Goal: Navigation & Orientation: Find specific page/section

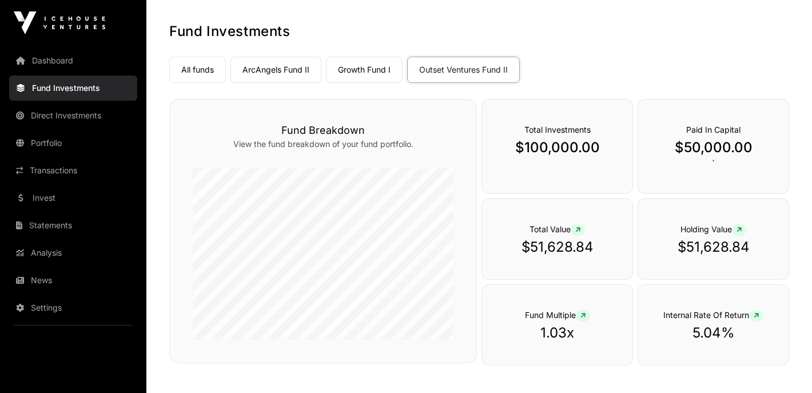
scroll to position [51, 0]
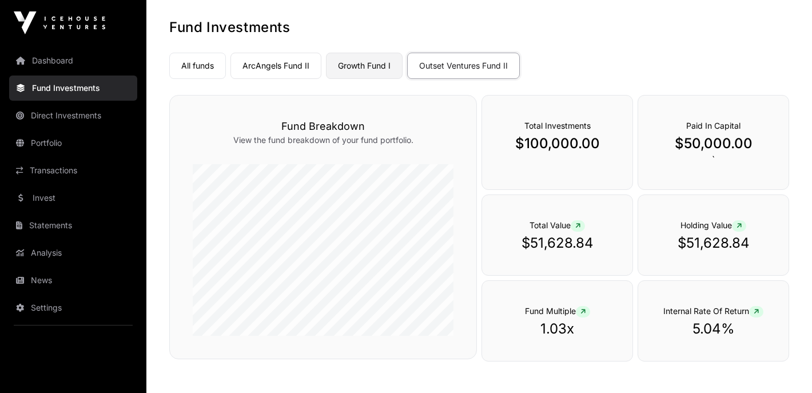
click at [382, 66] on link "Growth Fund I" at bounding box center [364, 66] width 77 height 26
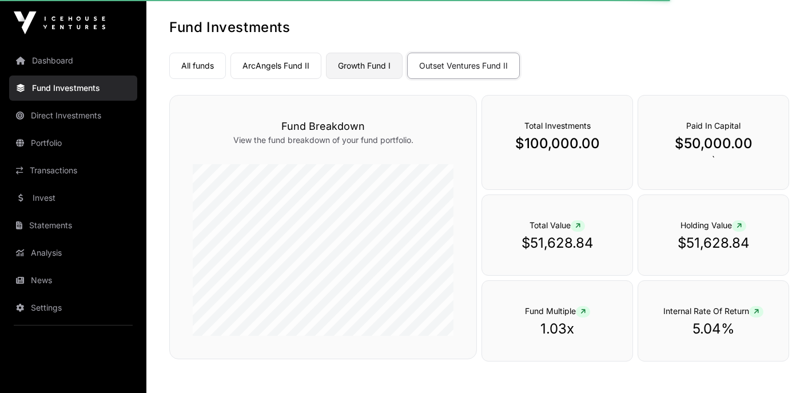
click at [382, 68] on link "Growth Fund I" at bounding box center [364, 66] width 77 height 26
click at [193, 64] on link "All funds" at bounding box center [197, 66] width 57 height 26
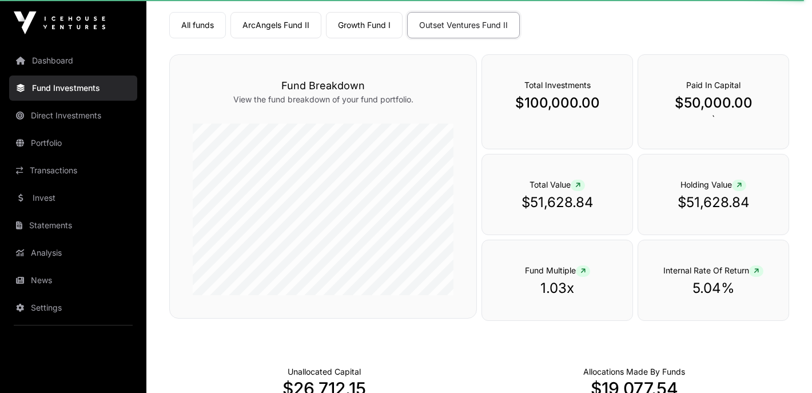
scroll to position [0, 0]
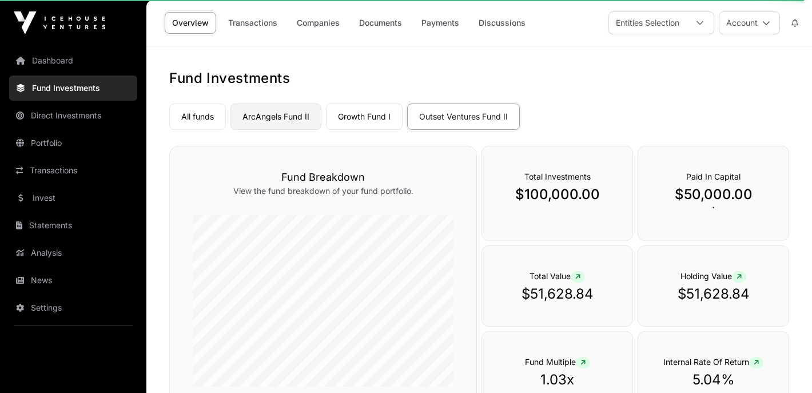
click at [278, 120] on link "ArcAngels Fund II" at bounding box center [276, 117] width 91 height 26
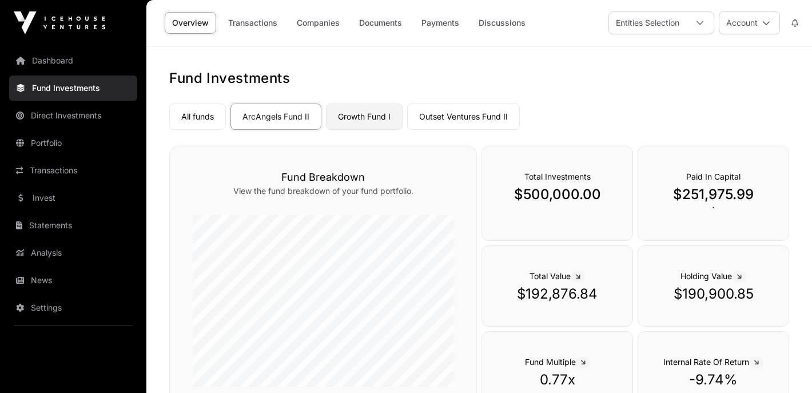
click at [366, 116] on link "Growth Fund I" at bounding box center [364, 117] width 77 height 26
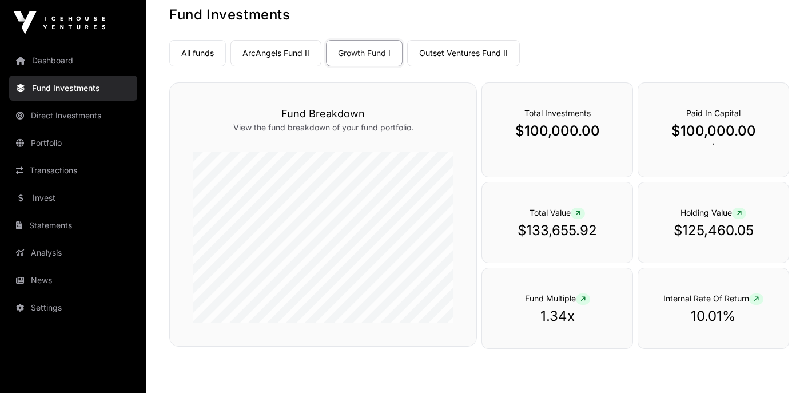
scroll to position [76, 0]
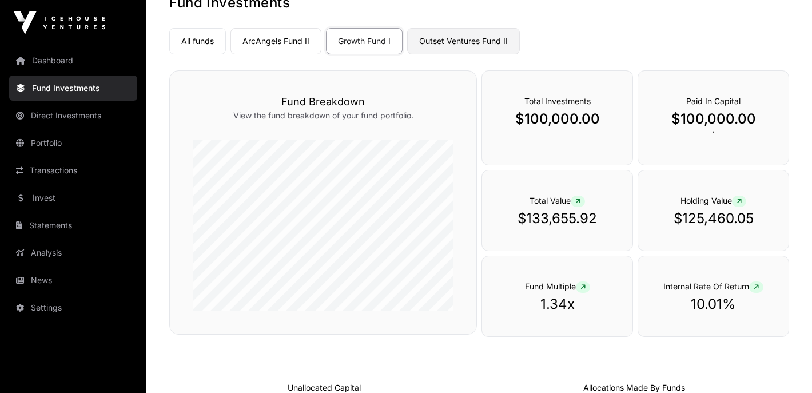
click at [460, 41] on link "Outset Ventures Fund II" at bounding box center [463, 41] width 113 height 26
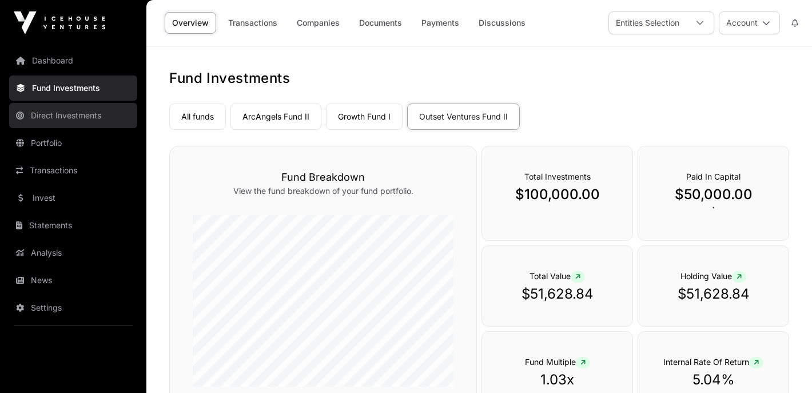
click at [84, 114] on link "Direct Investments" at bounding box center [73, 115] width 128 height 25
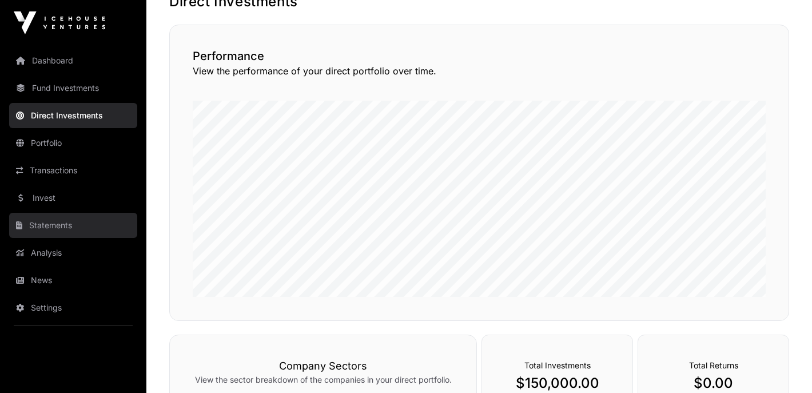
scroll to position [86, 0]
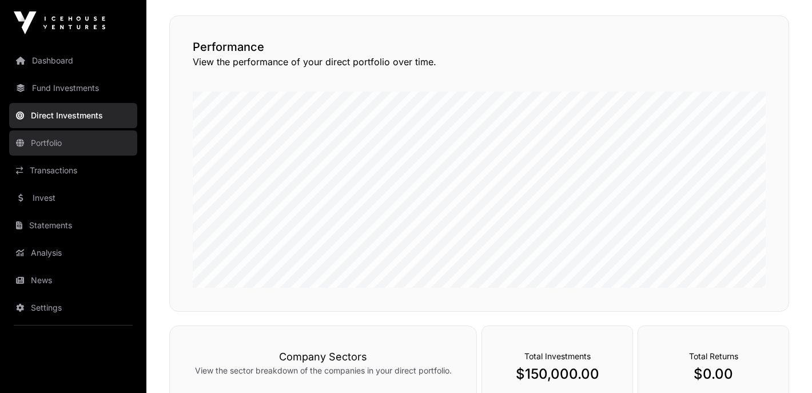
click at [67, 146] on link "Portfolio" at bounding box center [73, 142] width 128 height 25
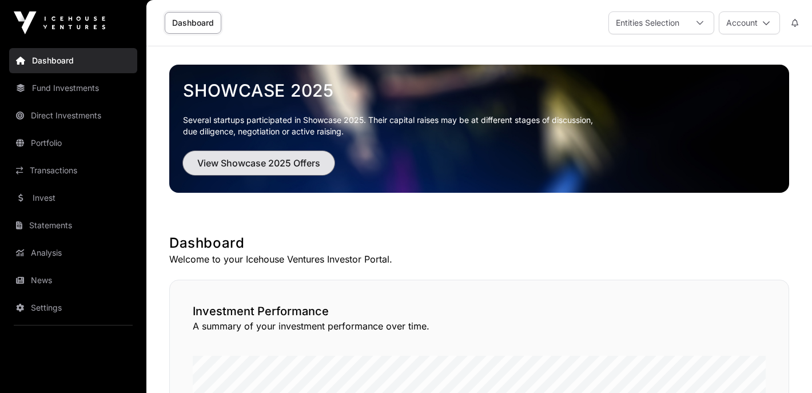
click at [301, 162] on span "View Showcase 2025 Offers" at bounding box center [258, 163] width 123 height 14
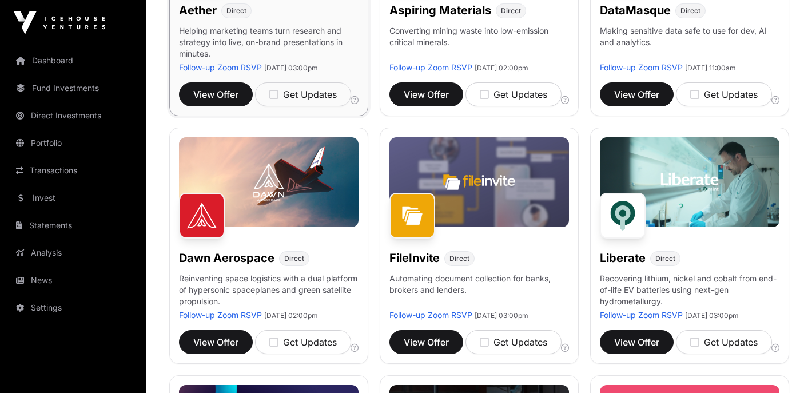
scroll to position [313, 0]
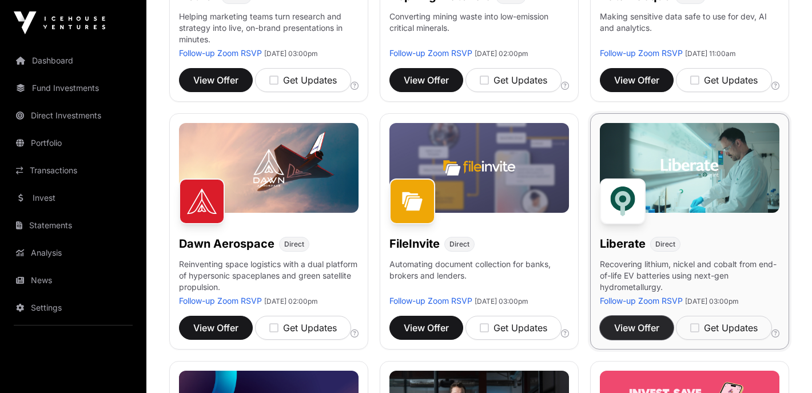
click at [639, 335] on span "View Offer" at bounding box center [636, 328] width 45 height 14
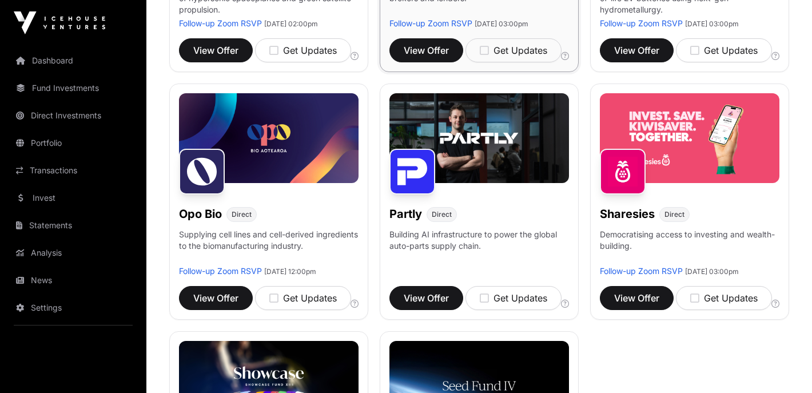
scroll to position [592, 0]
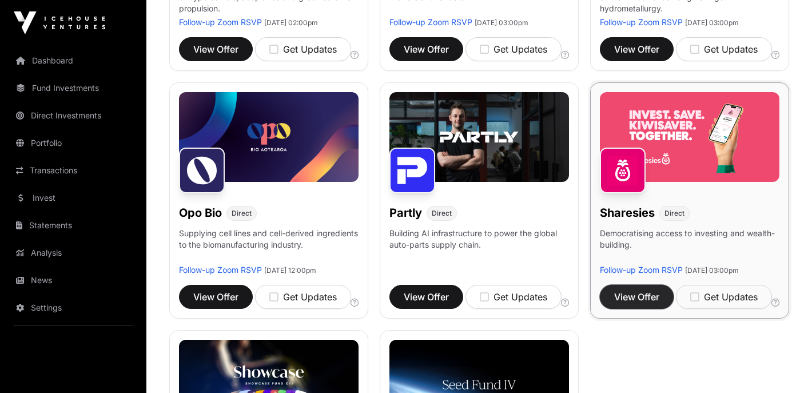
click at [650, 304] on span "View Offer" at bounding box center [636, 297] width 45 height 14
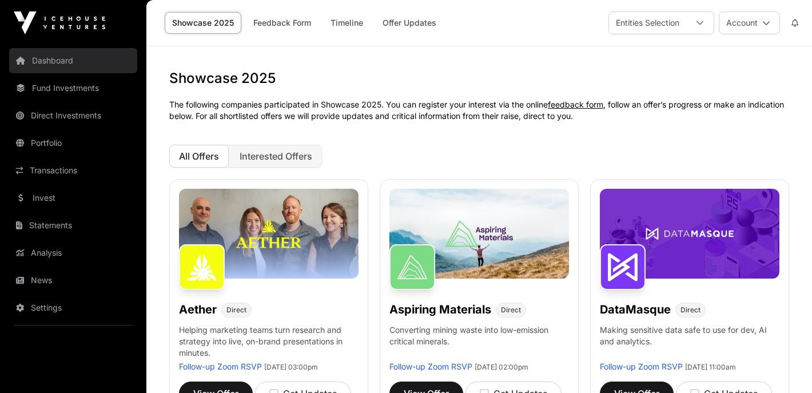
click at [54, 57] on link "Dashboard" at bounding box center [73, 60] width 128 height 25
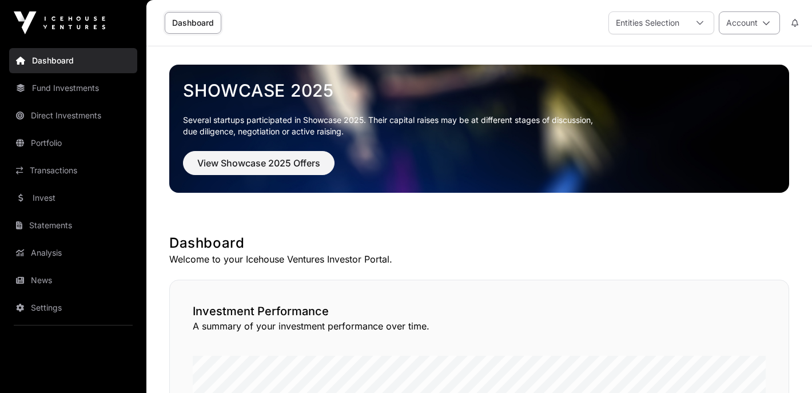
click at [762, 25] on button "Account" at bounding box center [749, 22] width 61 height 23
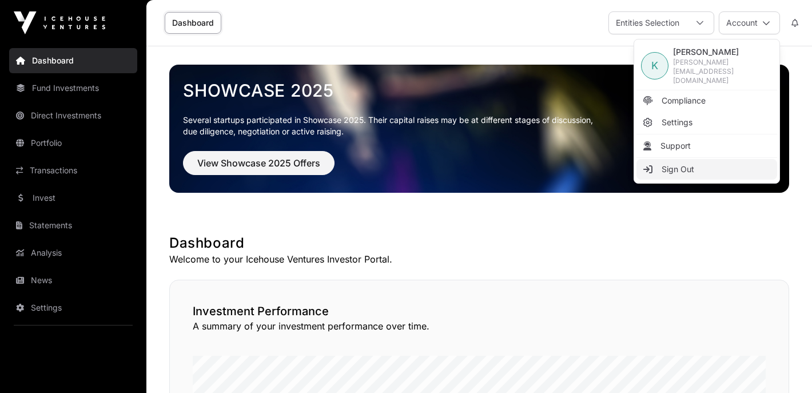
click at [685, 164] on span "Sign Out" at bounding box center [678, 169] width 33 height 11
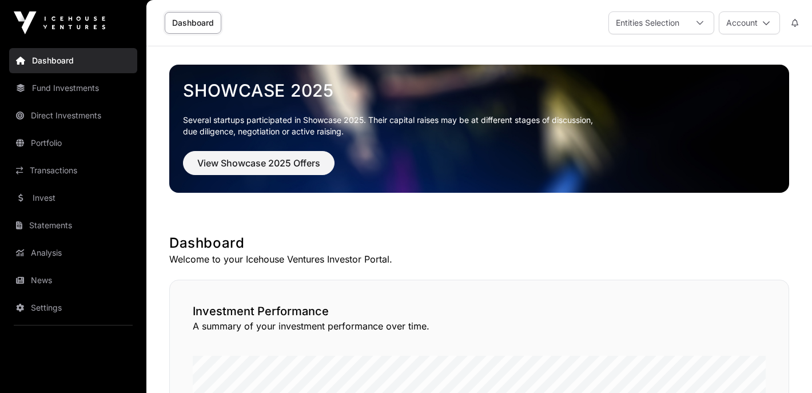
click at [200, 23] on link "Dashboard" at bounding box center [193, 23] width 57 height 22
click at [189, 25] on link "Dashboard" at bounding box center [193, 23] width 57 height 22
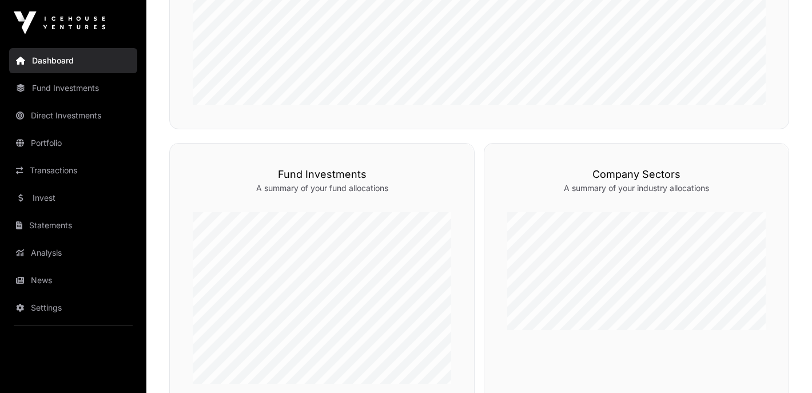
scroll to position [454, 0]
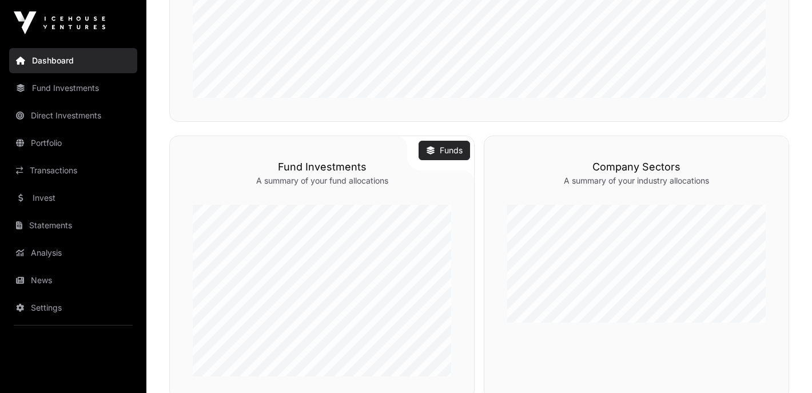
click at [453, 151] on link "Funds" at bounding box center [444, 150] width 37 height 11
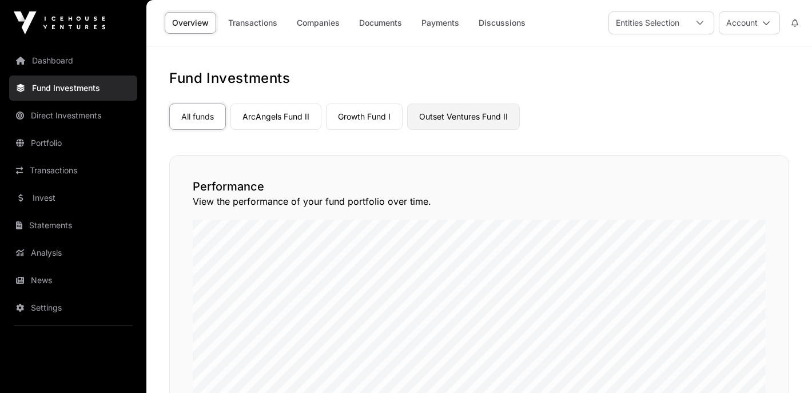
click at [456, 112] on link "Outset Ventures Fund II" at bounding box center [463, 117] width 113 height 26
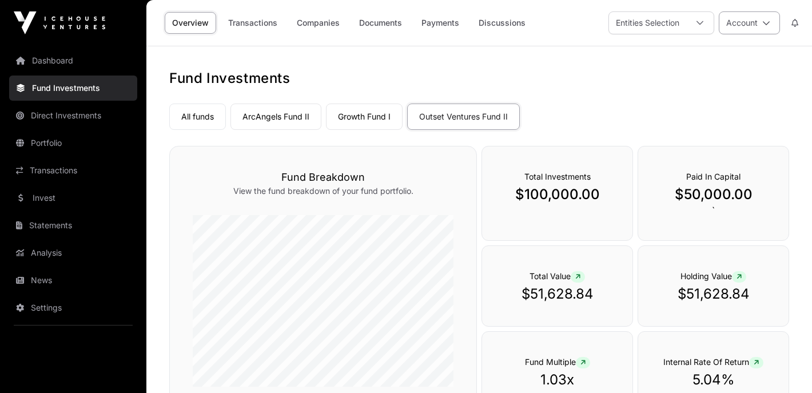
click at [761, 28] on button "Account" at bounding box center [749, 22] width 61 height 23
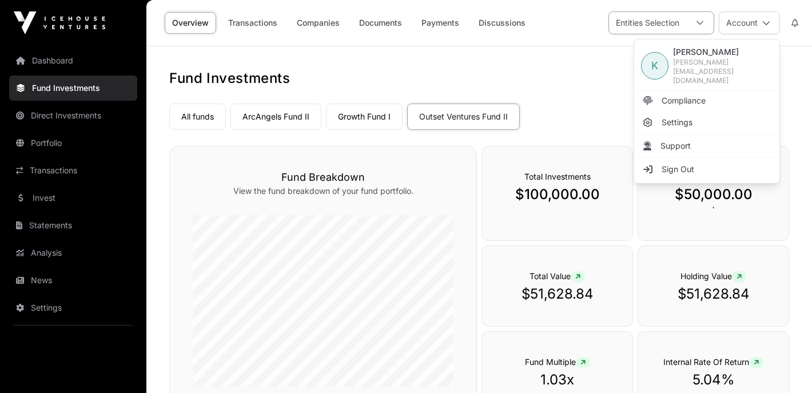
click at [665, 27] on div "Entities Selection" at bounding box center [647, 23] width 77 height 22
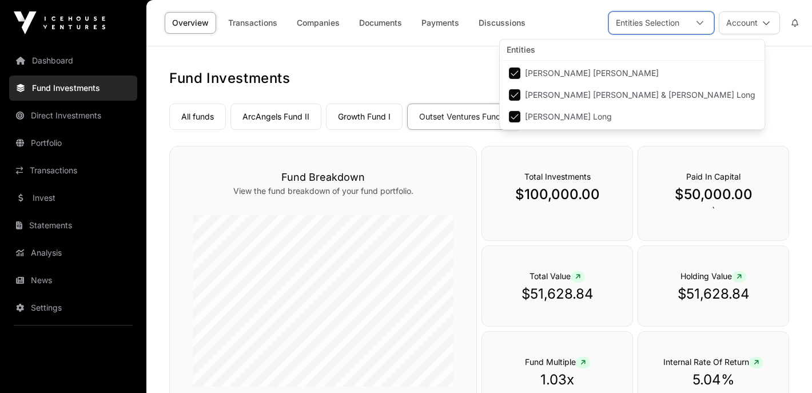
scroll to position [11, 7]
click at [580, 116] on span "David Trenwith Long" at bounding box center [568, 117] width 87 height 8
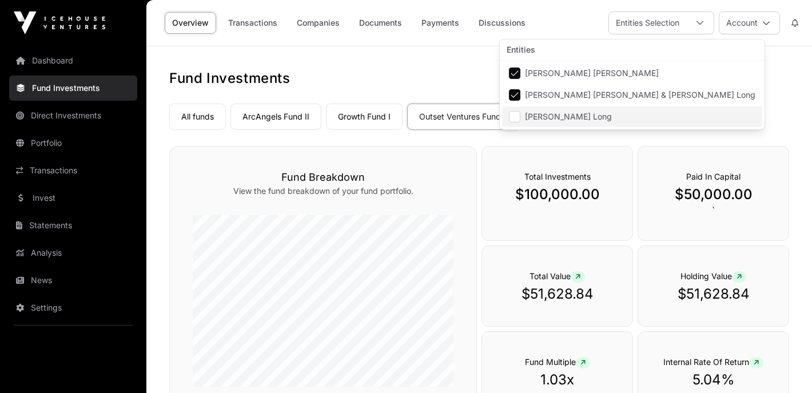
click at [580, 116] on span "David Trenwith Long" at bounding box center [568, 117] width 87 height 8
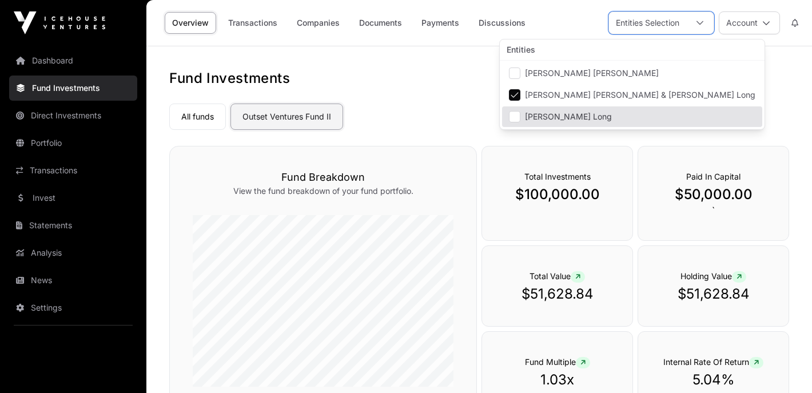
click at [300, 118] on link "Outset Ventures Fund II" at bounding box center [287, 117] width 113 height 26
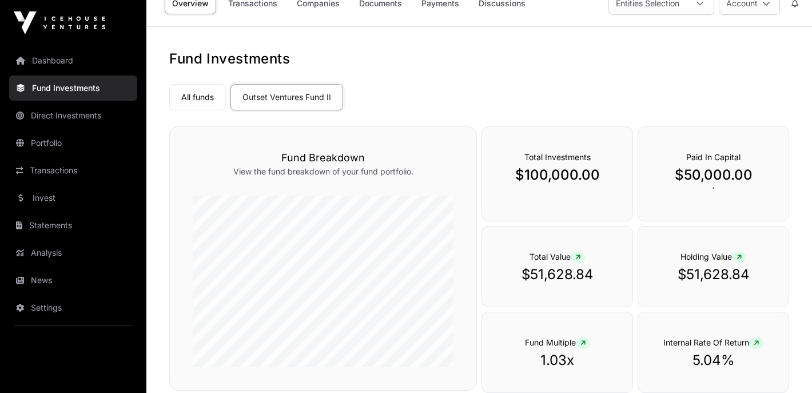
scroll to position [0, 0]
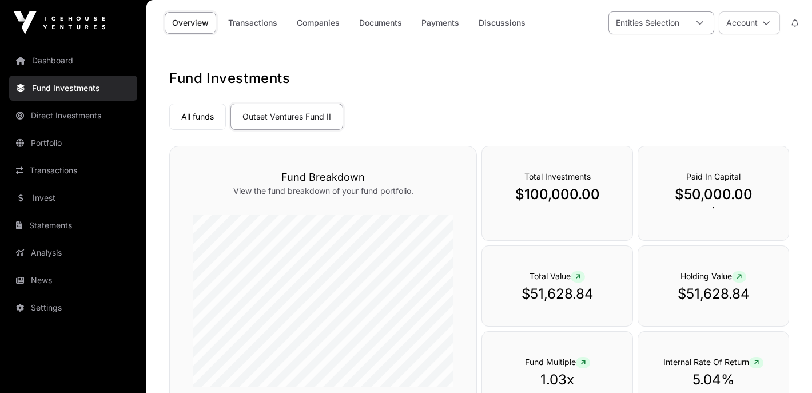
click at [687, 21] on div at bounding box center [699, 23] width 27 height 22
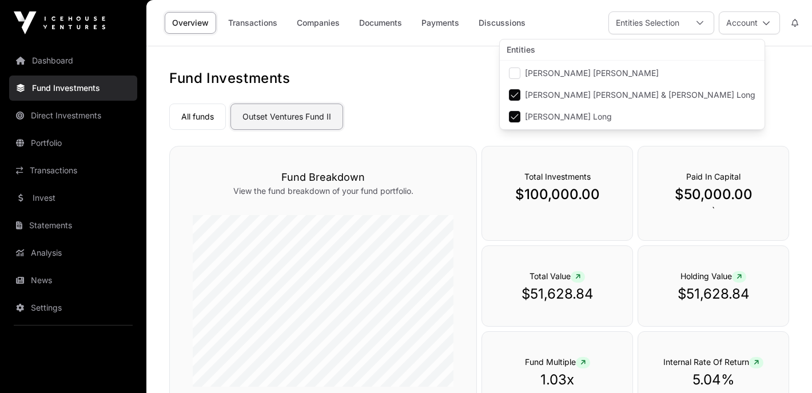
click at [293, 111] on link "Outset Ventures Fund II" at bounding box center [287, 117] width 113 height 26
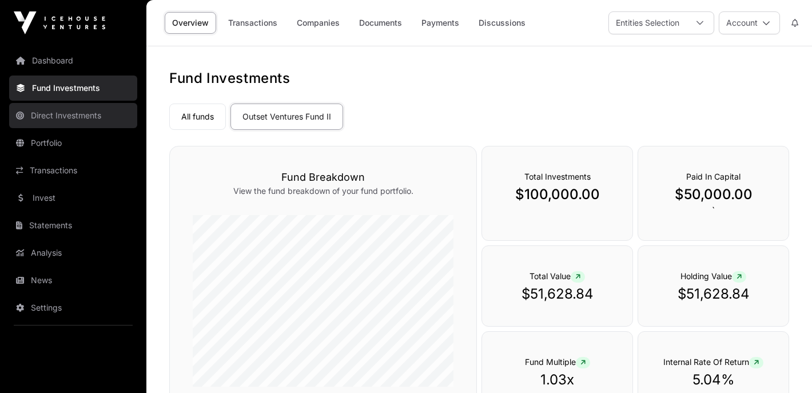
click at [90, 117] on link "Direct Investments" at bounding box center [73, 115] width 128 height 25
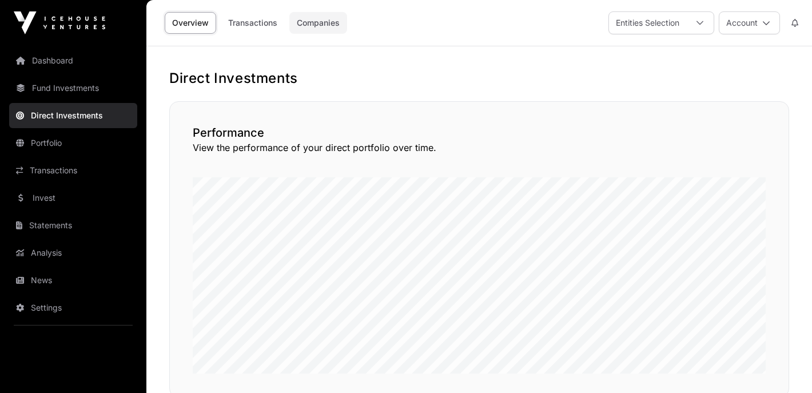
click at [328, 20] on link "Companies" at bounding box center [318, 23] width 58 height 22
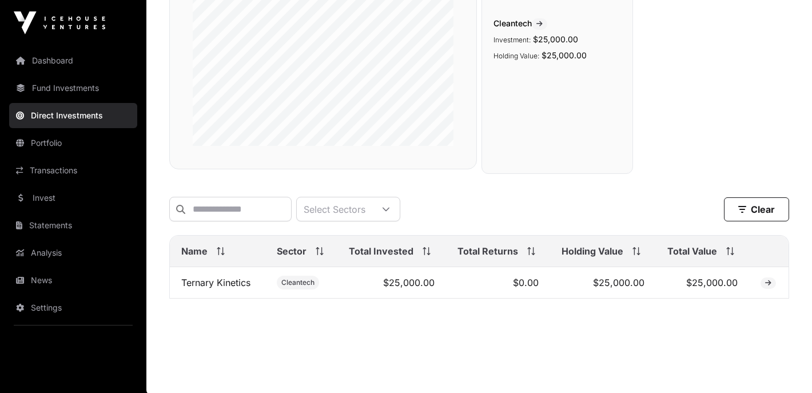
scroll to position [199, 0]
